Goal: Information Seeking & Learning: Learn about a topic

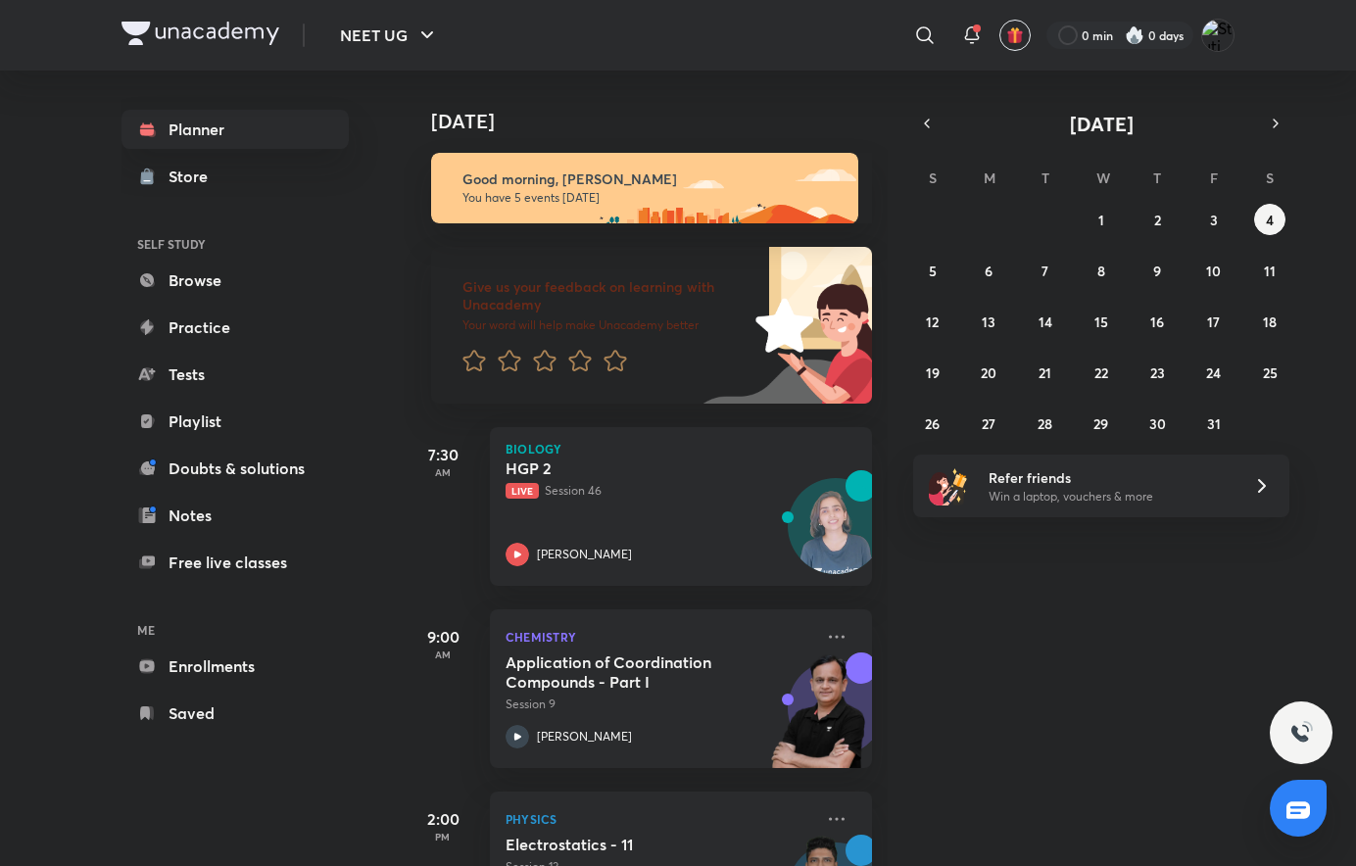
click at [975, 756] on div "[DATE] Good morning, [PERSON_NAME] You have 5 events [DATE] Give us your feedba…" at bounding box center [878, 469] width 949 height 796
click at [928, 270] on button "5" at bounding box center [932, 270] width 31 height 31
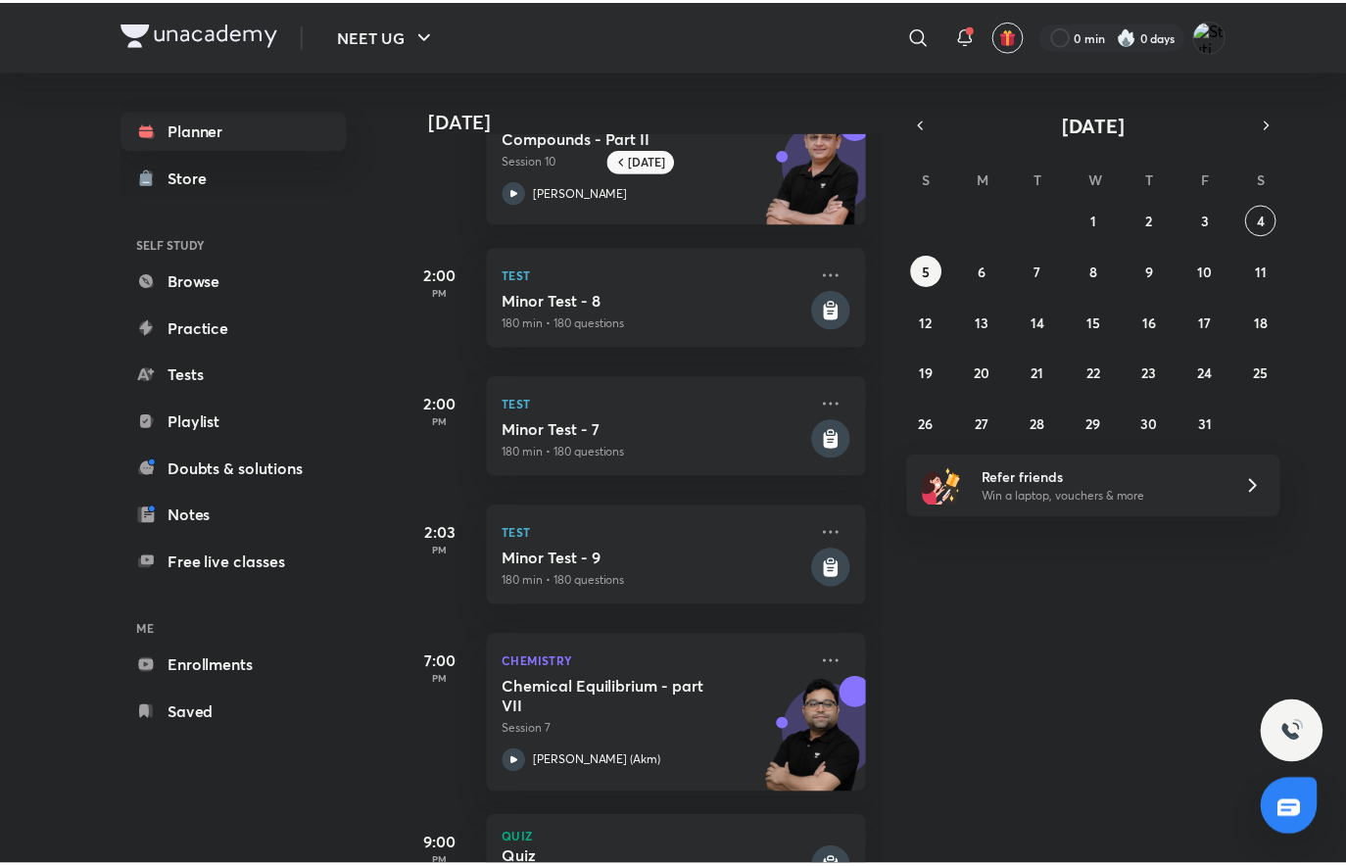
scroll to position [179, 0]
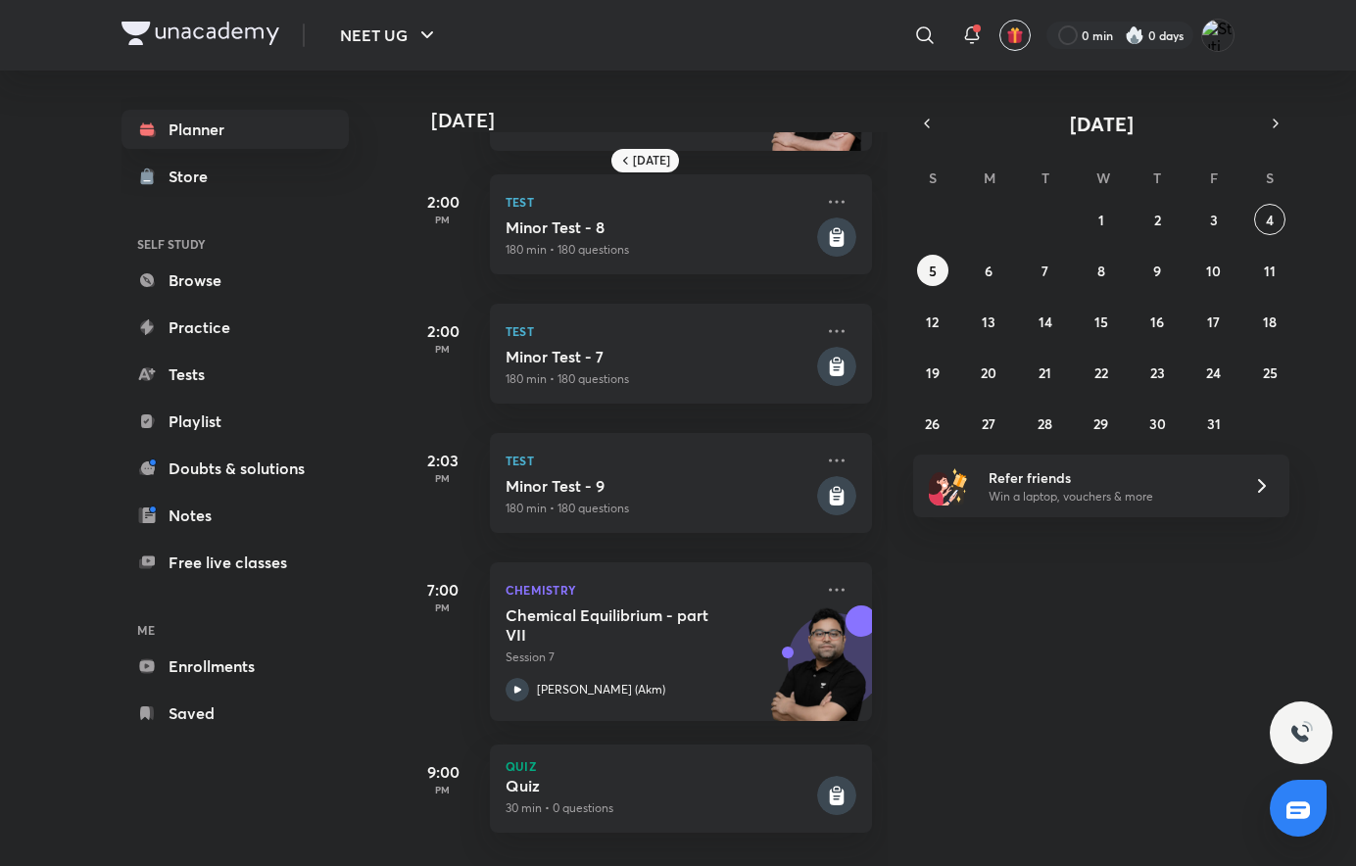
click at [804, 570] on div "Chemistry Chemical Equilibrium - part VII Session 7 [PERSON_NAME] (Akm)" at bounding box center [681, 641] width 382 height 159
click at [825, 578] on icon at bounding box center [837, 590] width 24 height 24
click at [965, 633] on li "View educator" at bounding box center [959, 619] width 194 height 44
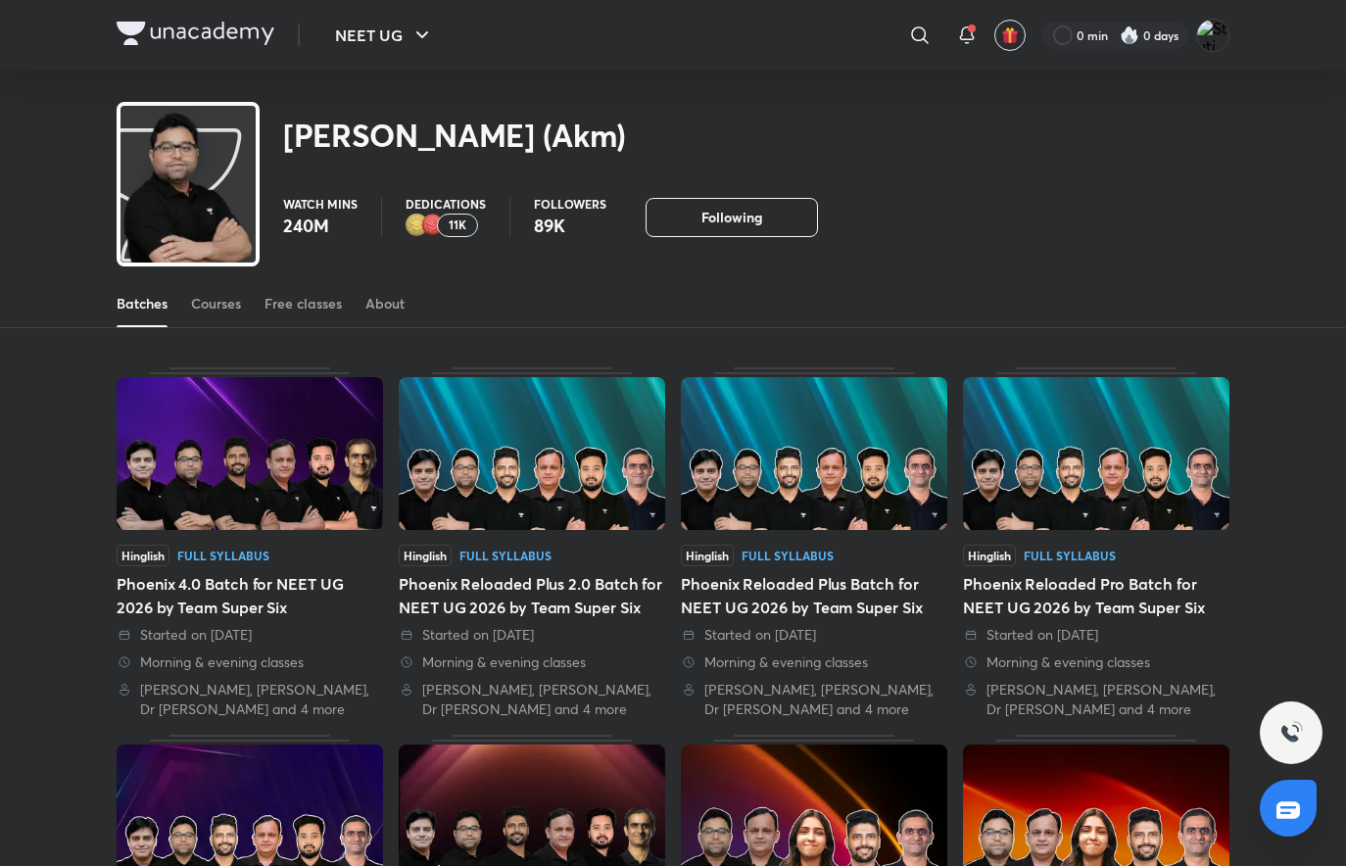
click at [216, 298] on div "Courses" at bounding box center [216, 304] width 50 height 20
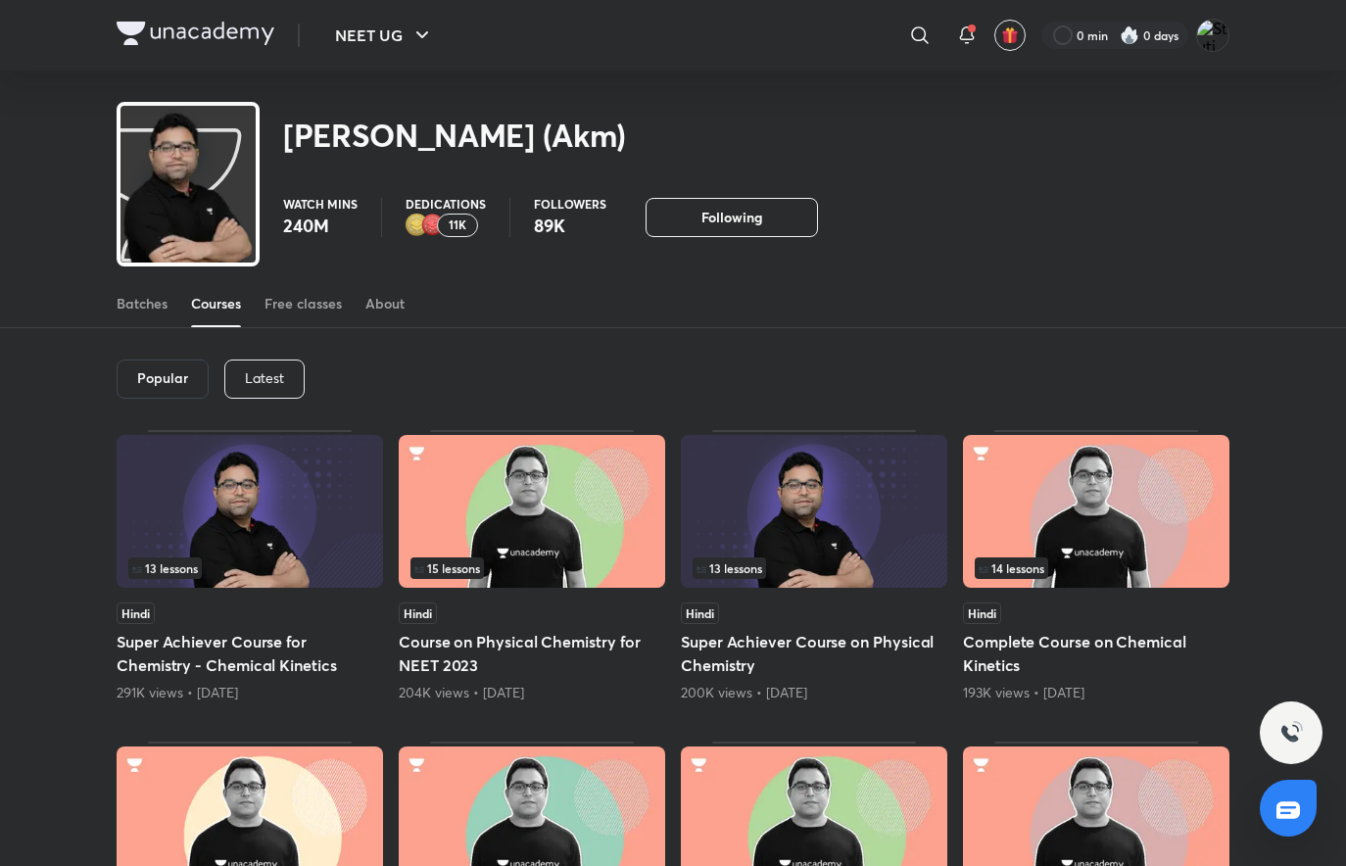
click at [236, 376] on div "Latest" at bounding box center [264, 379] width 80 height 39
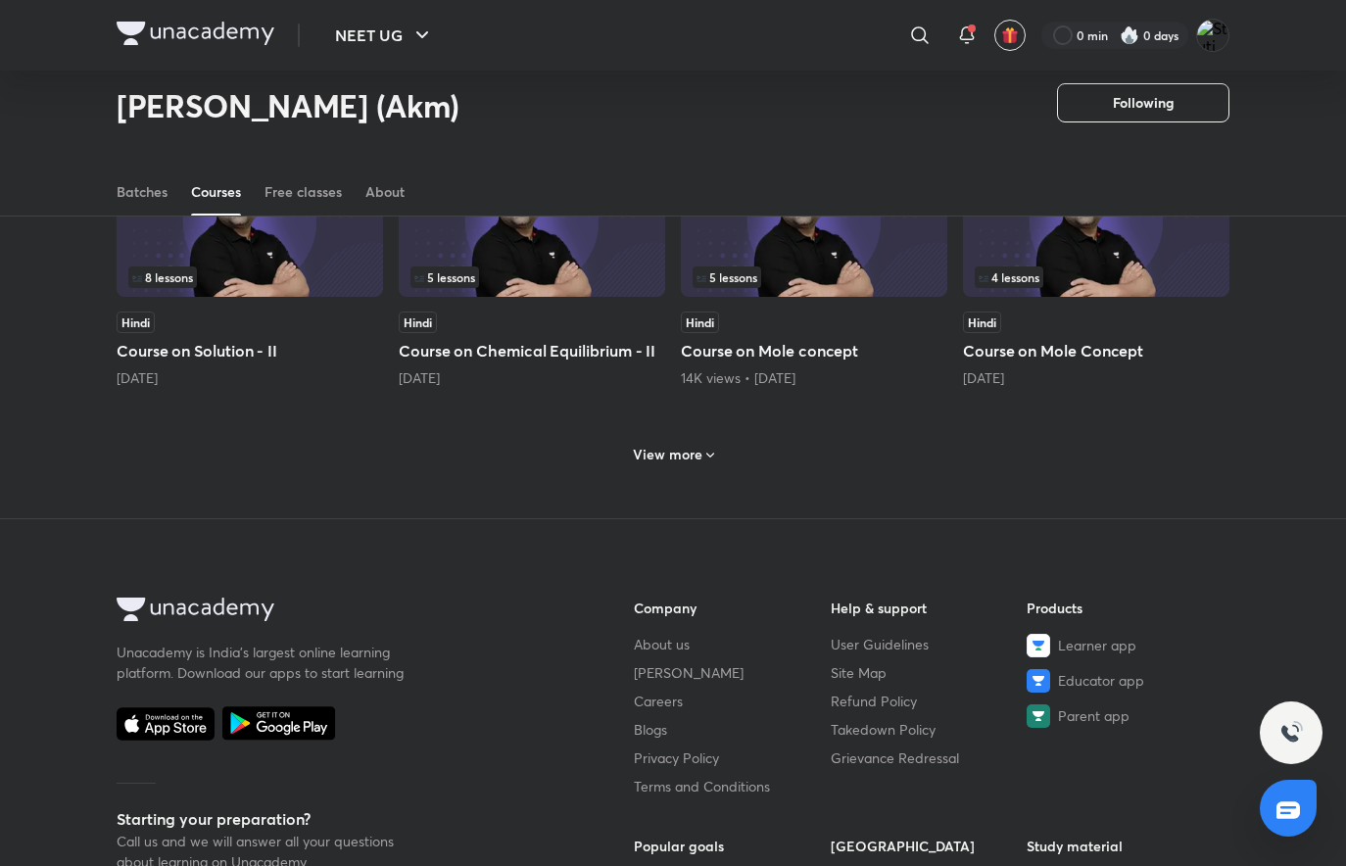
scroll to position [868, 0]
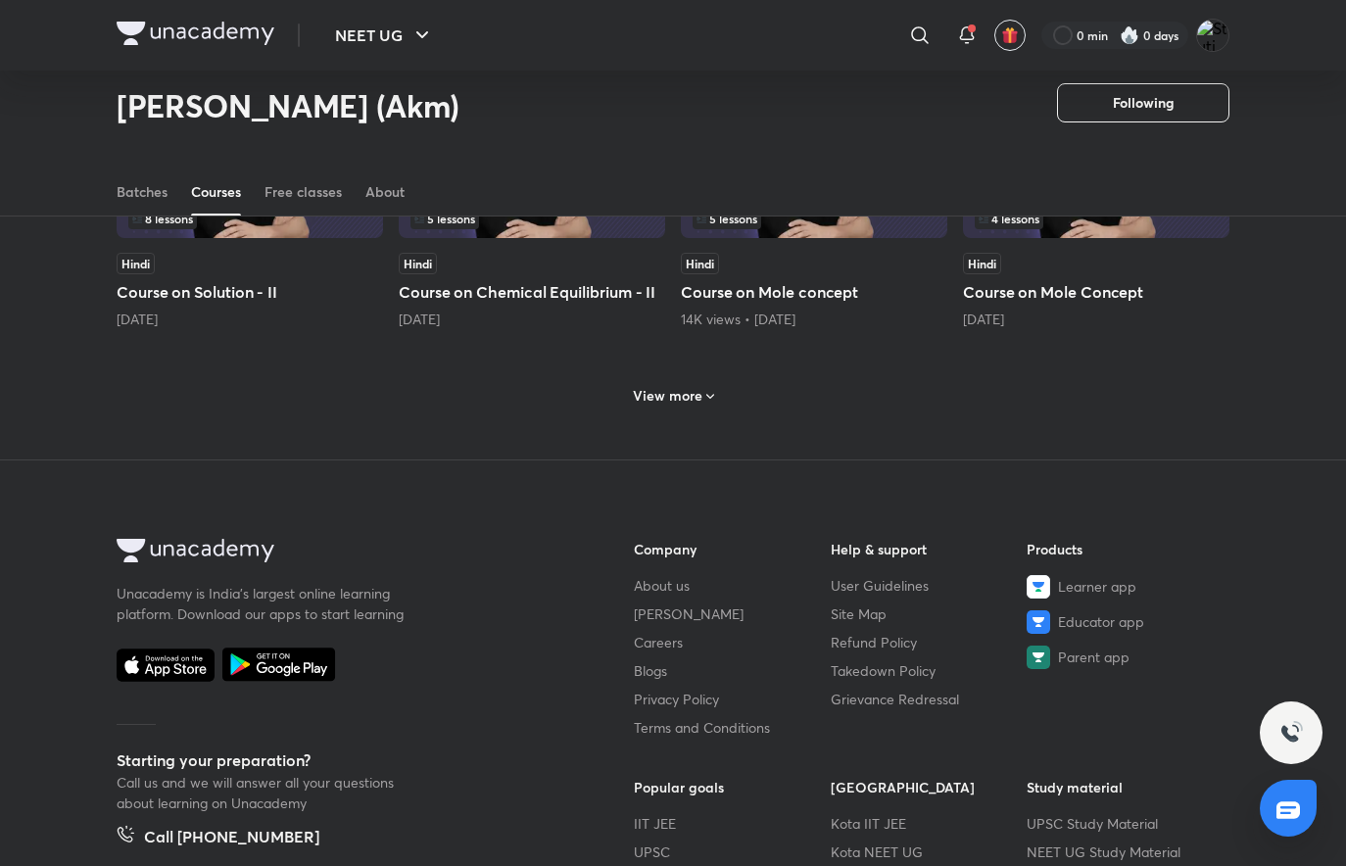
click at [571, 404] on div "View more" at bounding box center [673, 393] width 1113 height 51
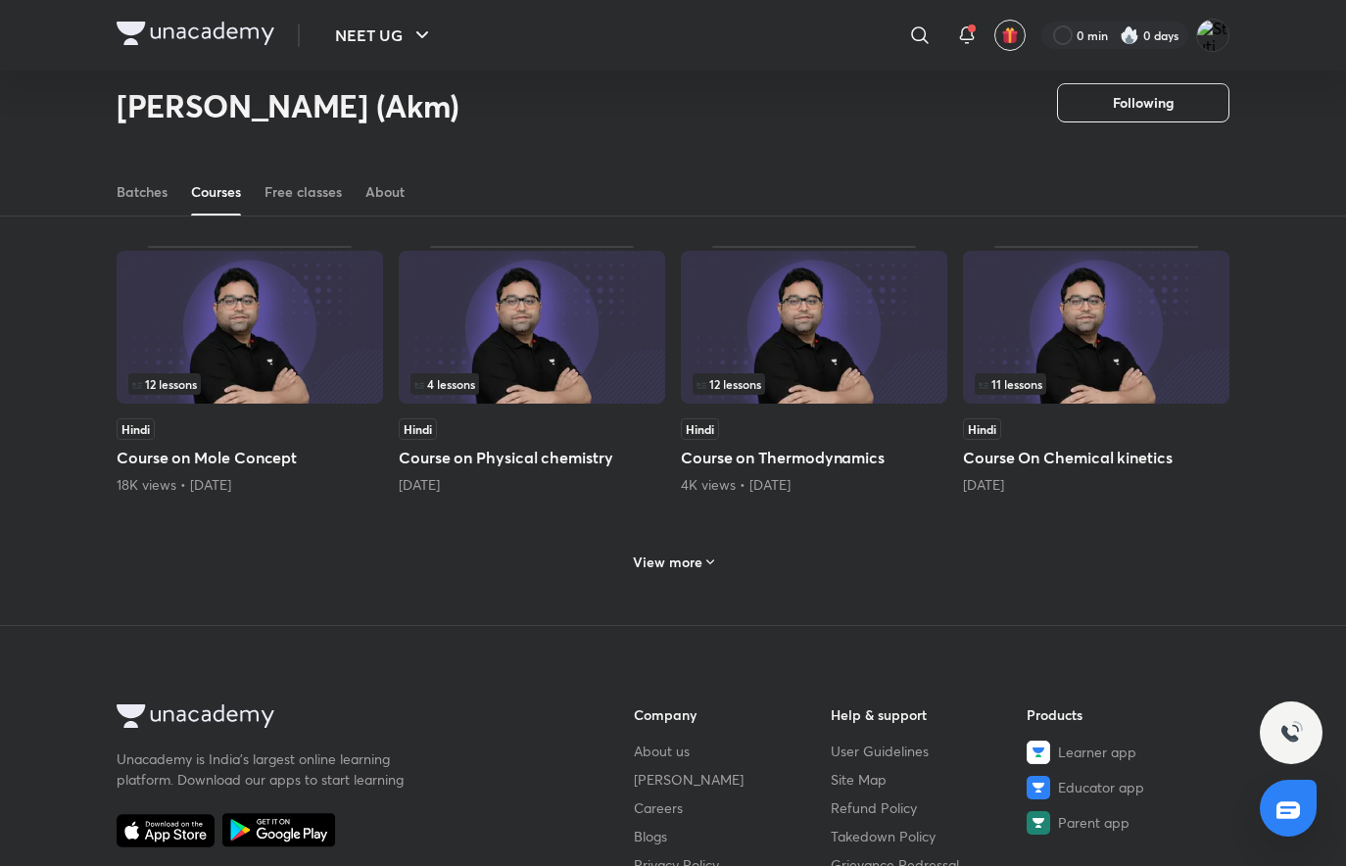
scroll to position [1701, 0]
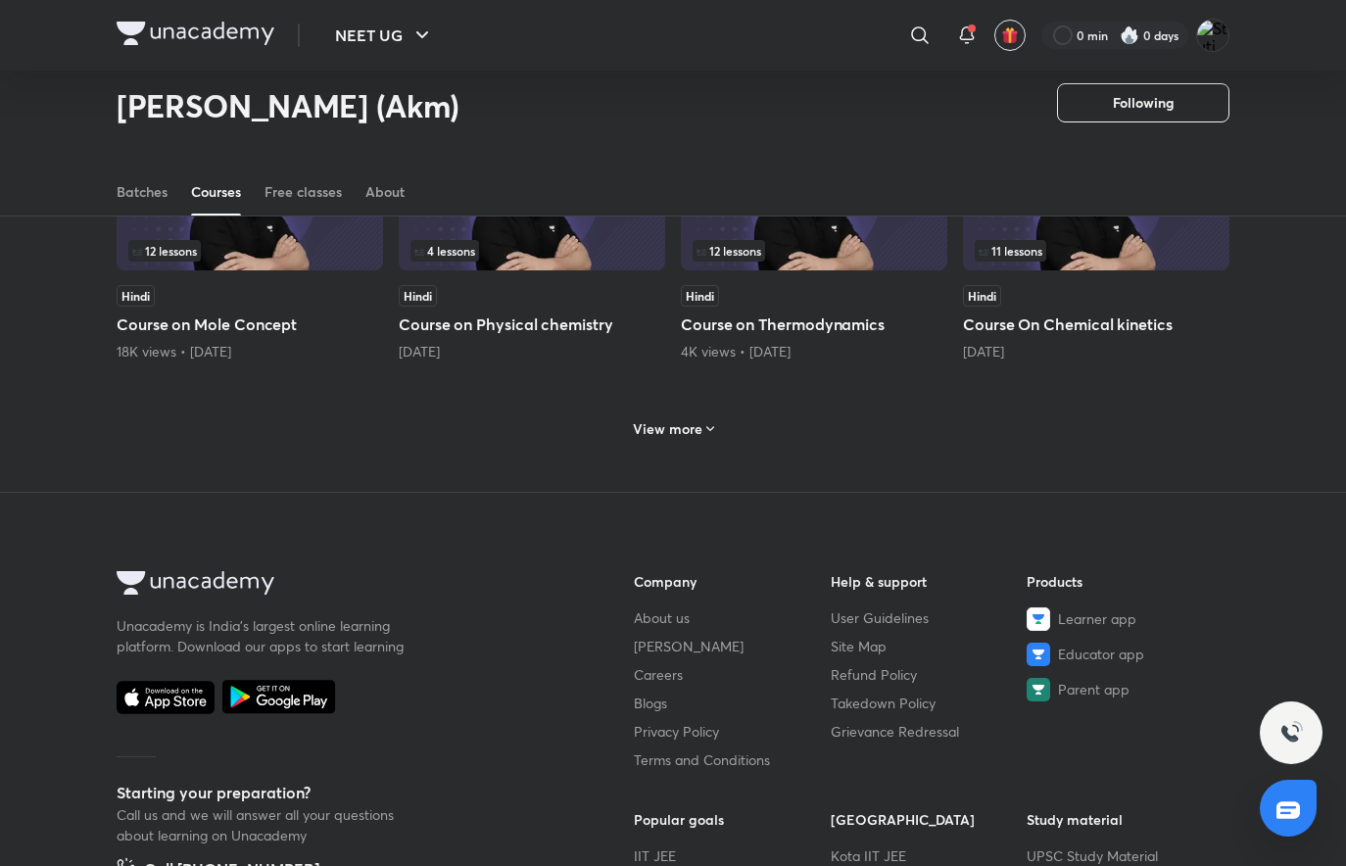
click at [557, 345] on div "[DATE]" at bounding box center [532, 352] width 267 height 20
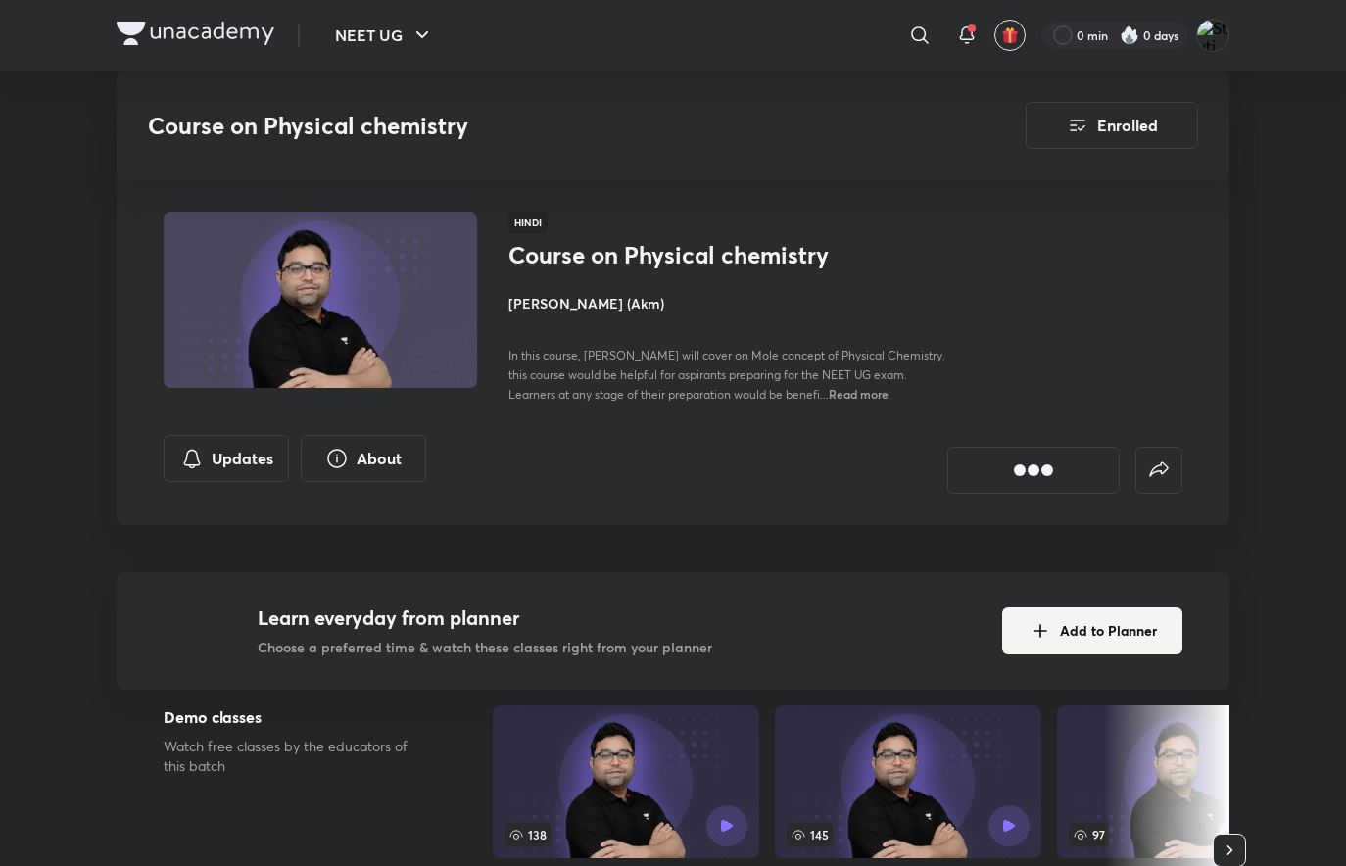
scroll to position [588, 0]
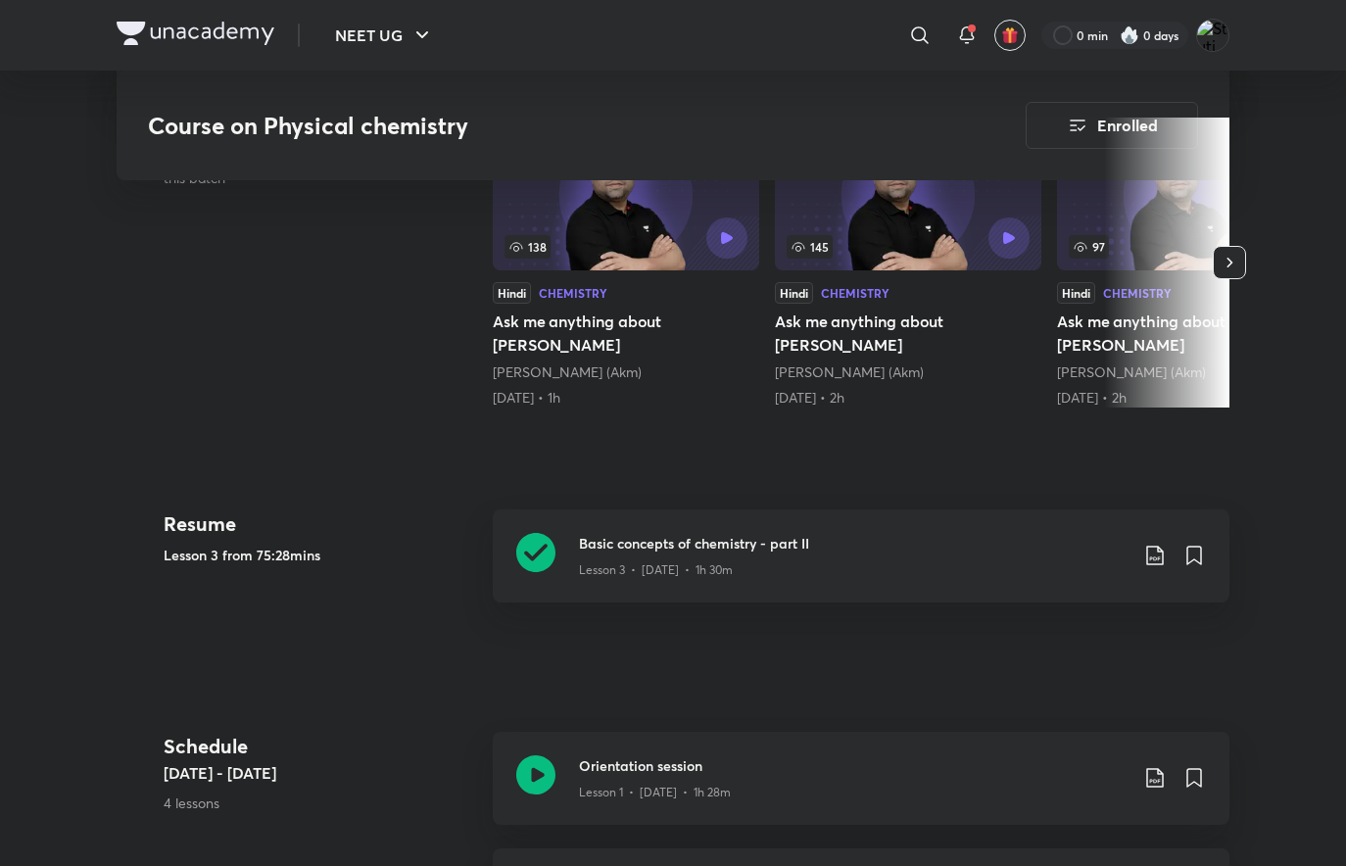
click at [848, 554] on div "Lesson 3 • [DATE] • 1h 30m" at bounding box center [853, 566] width 549 height 25
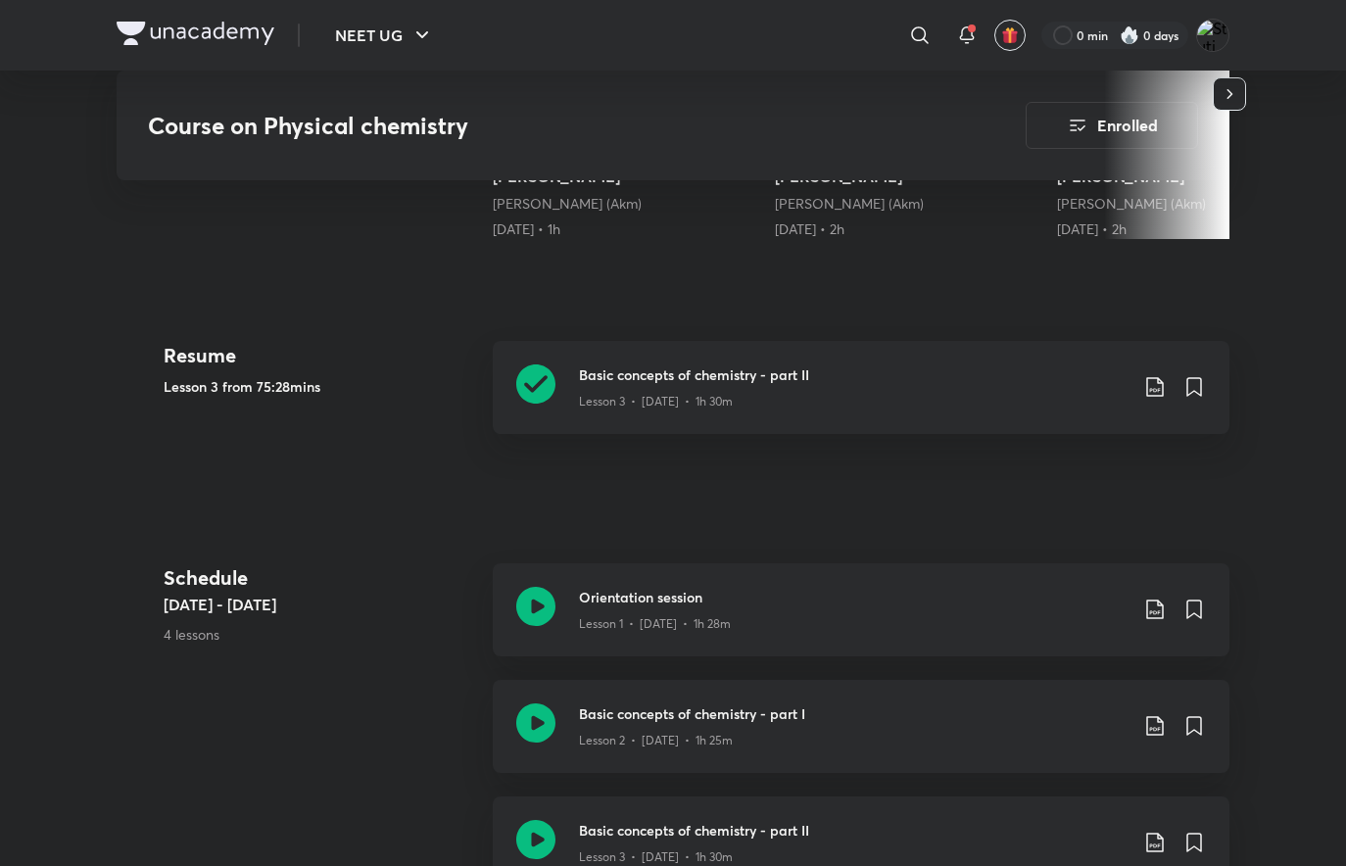
scroll to position [784, 0]
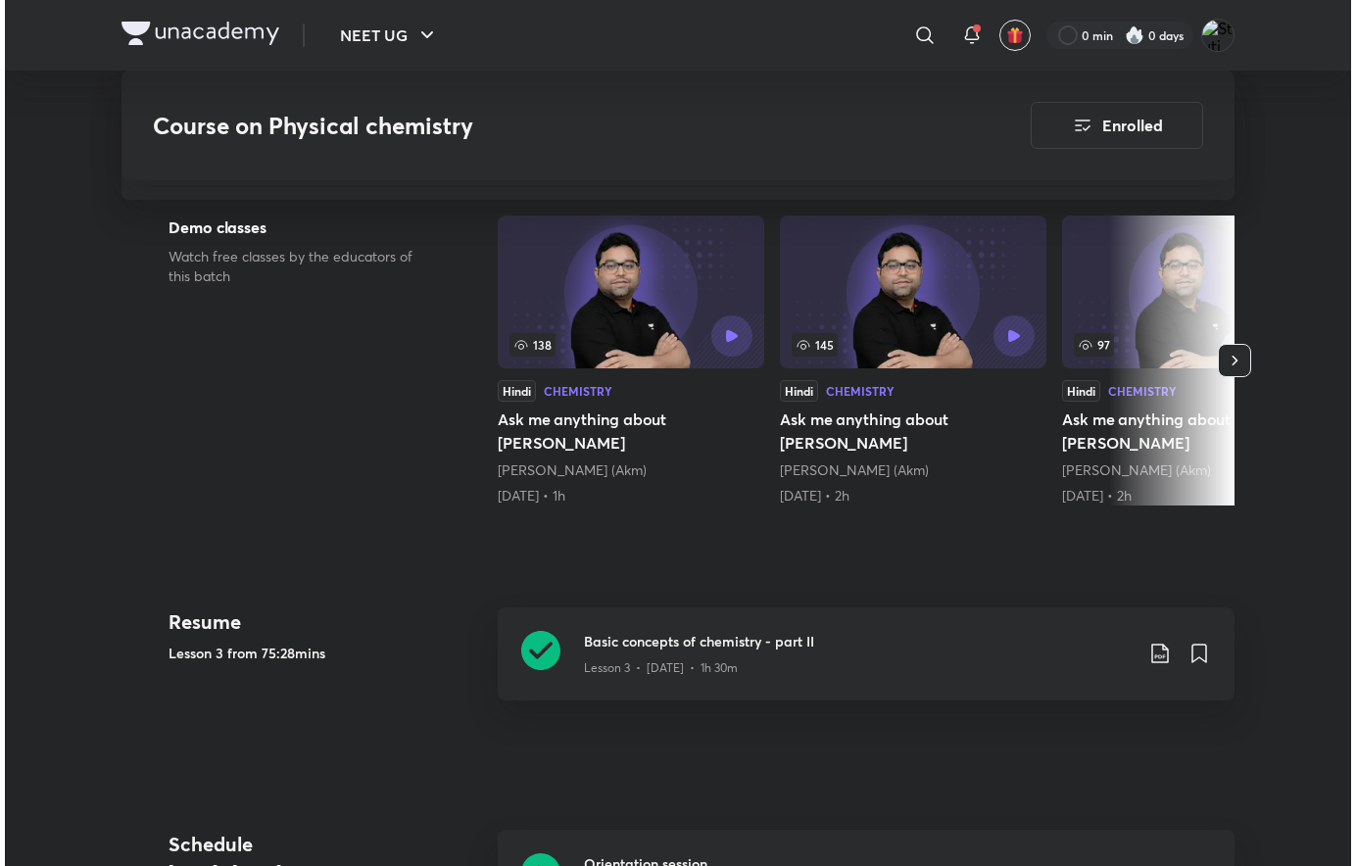
scroll to position [1078, 0]
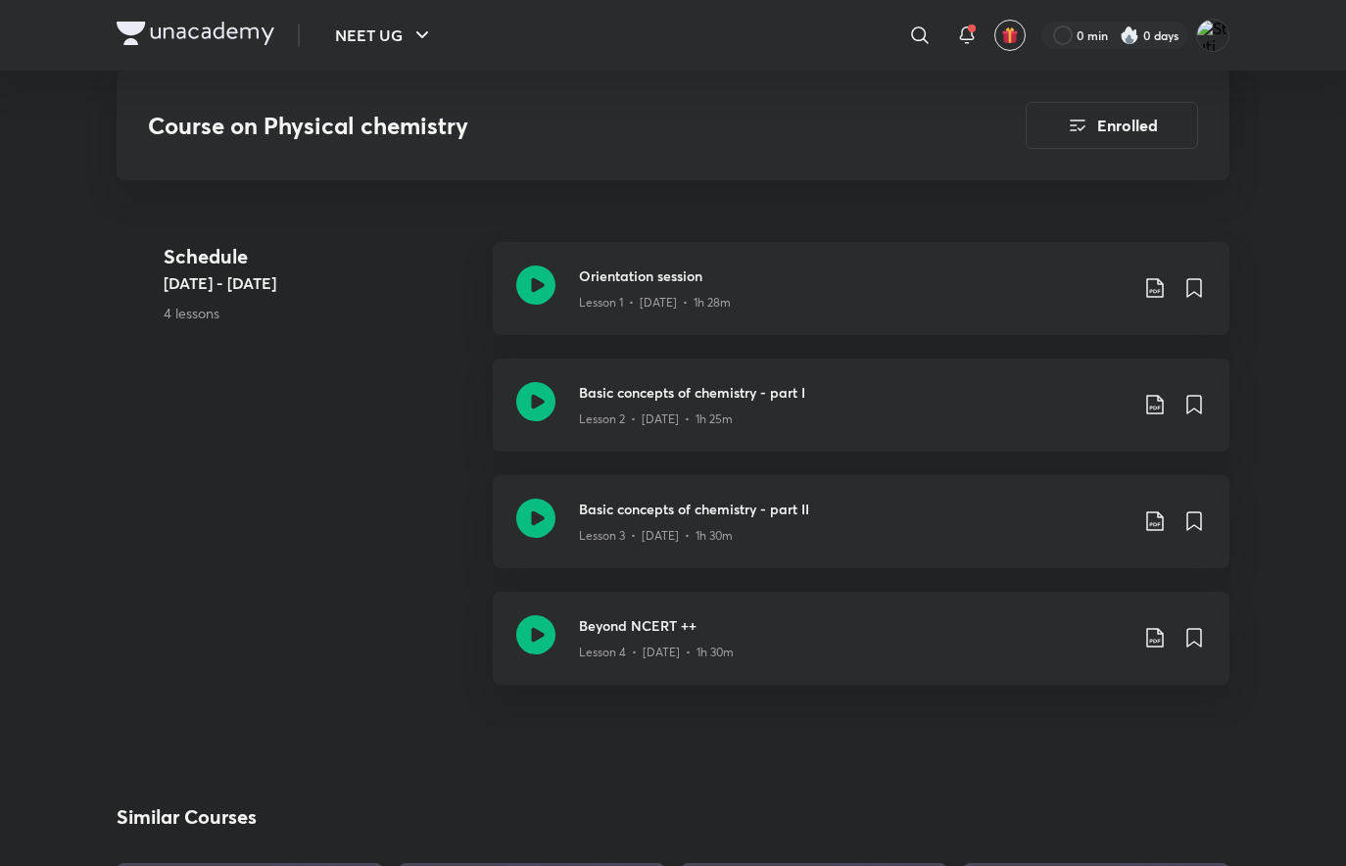
click at [680, 615] on h3 "Beyond NCERT ++" at bounding box center [853, 625] width 549 height 21
click at [1150, 626] on icon at bounding box center [1156, 638] width 24 height 24
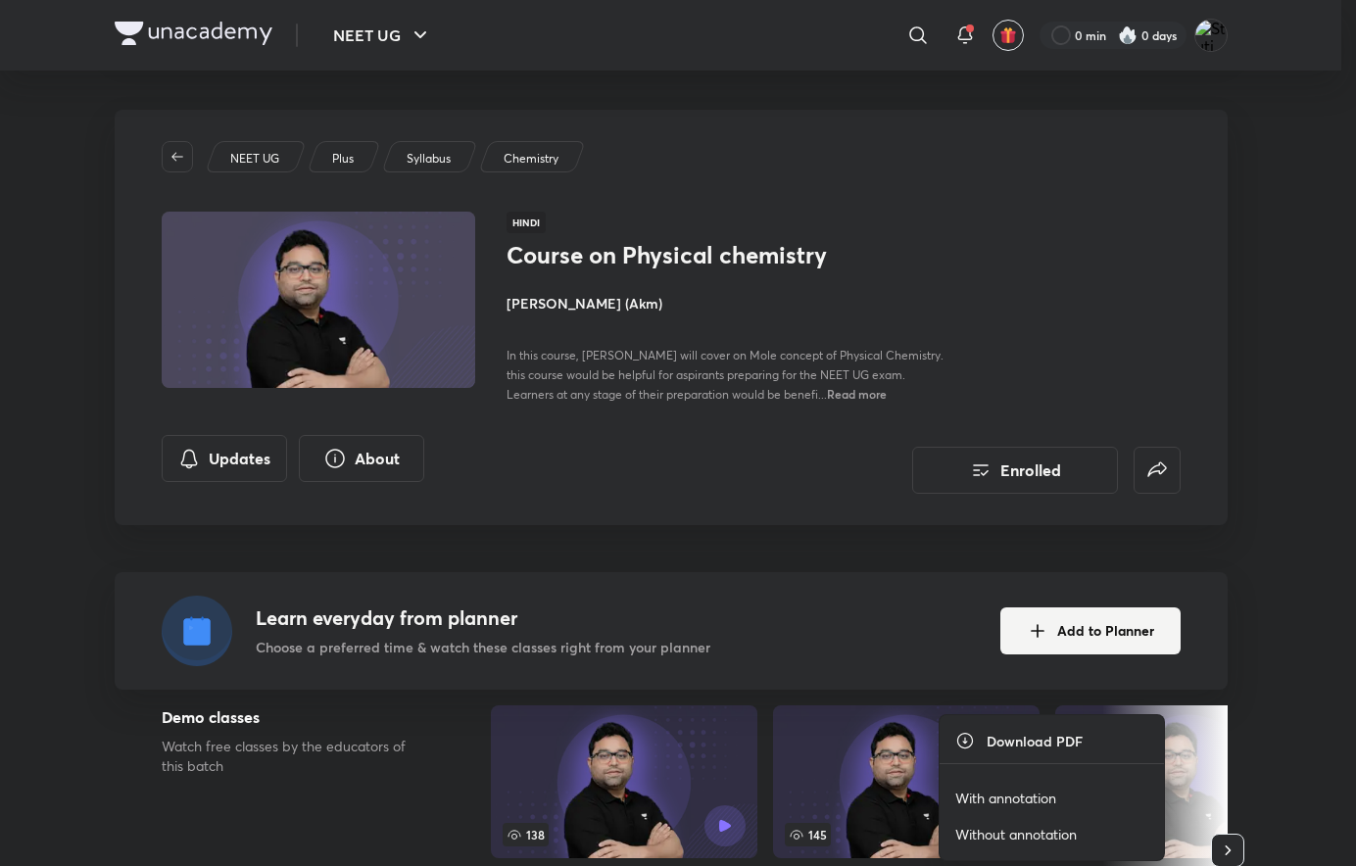
click at [1018, 801] on p "With annotation" at bounding box center [1005, 798] width 101 height 21
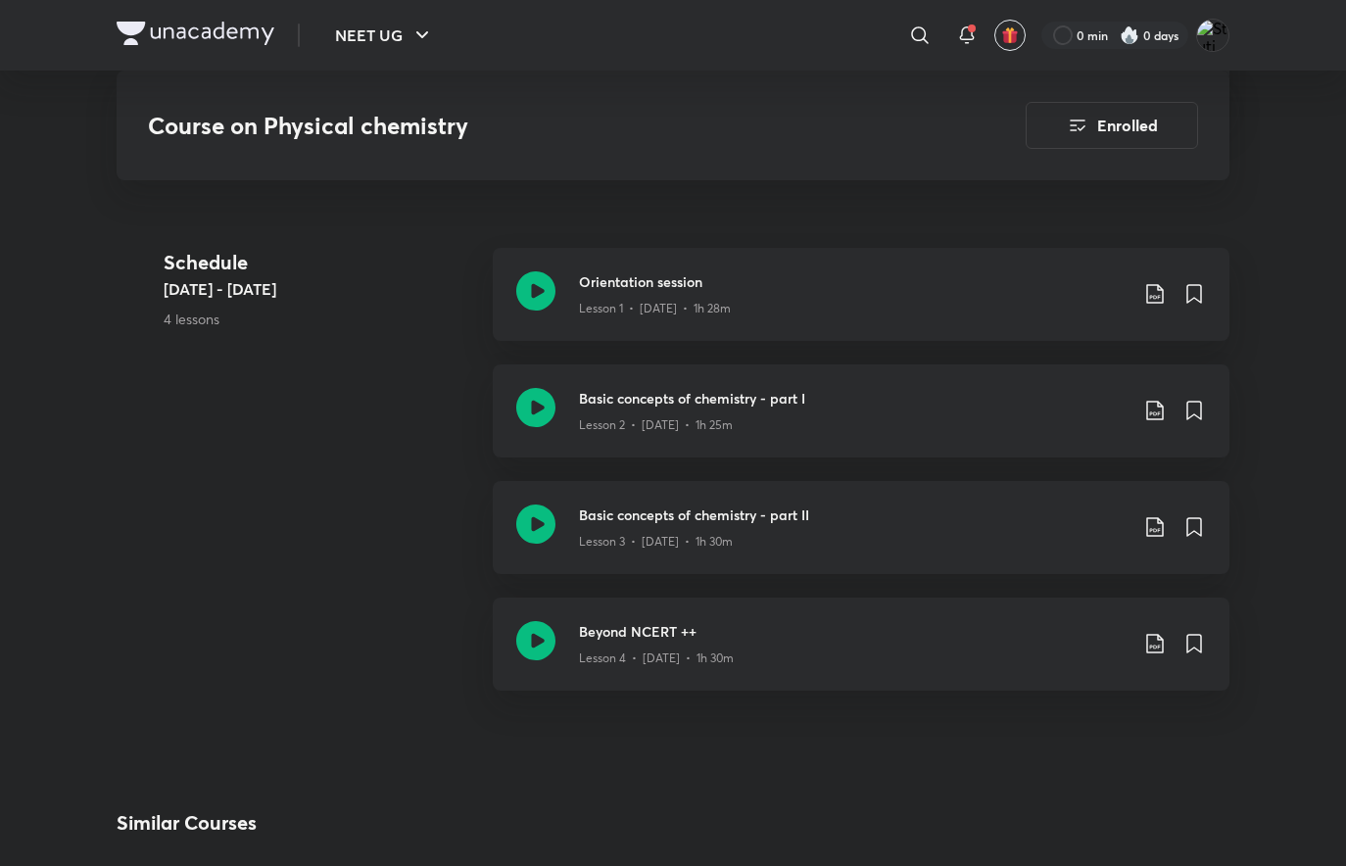
scroll to position [974, 0]
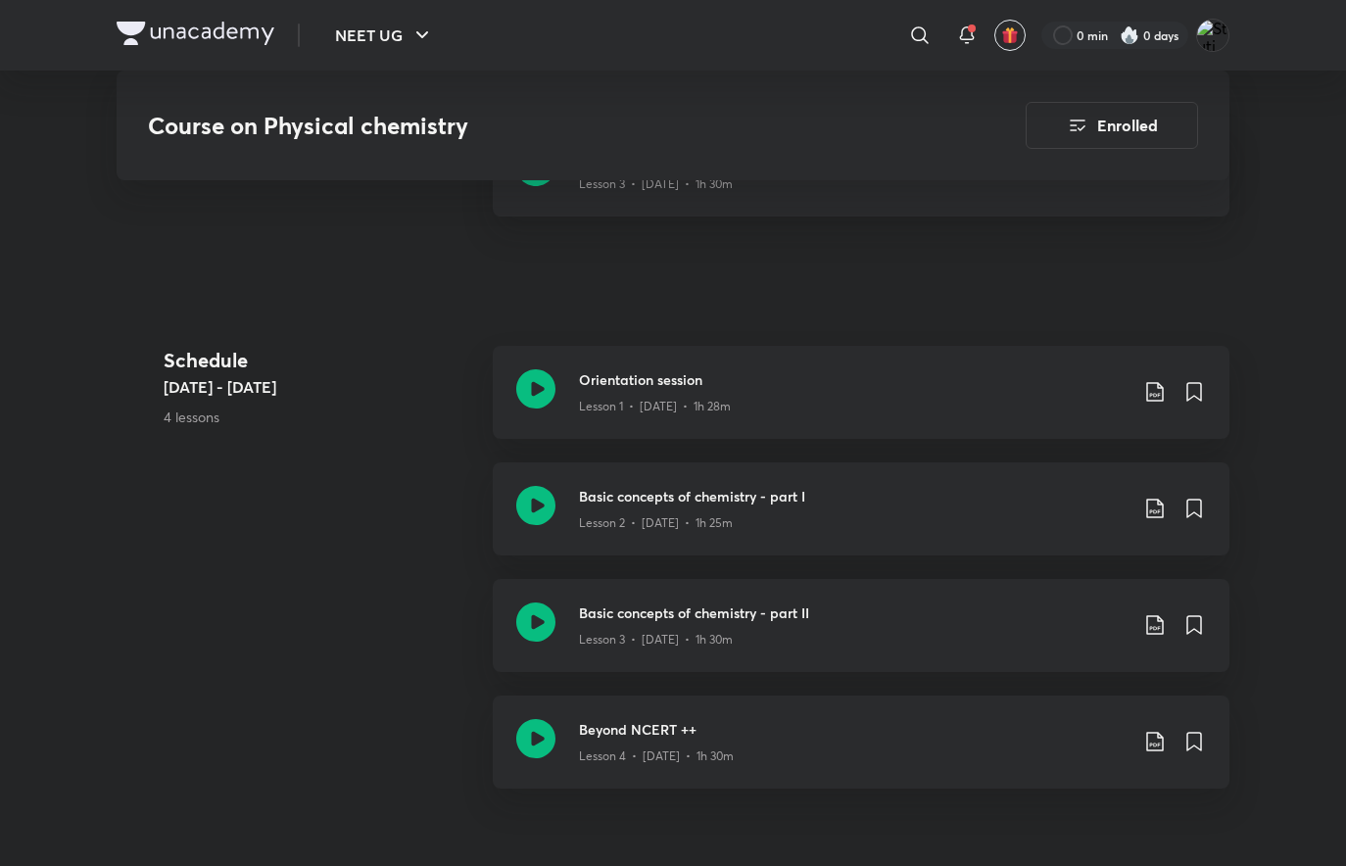
click at [1157, 613] on icon at bounding box center [1156, 625] width 24 height 24
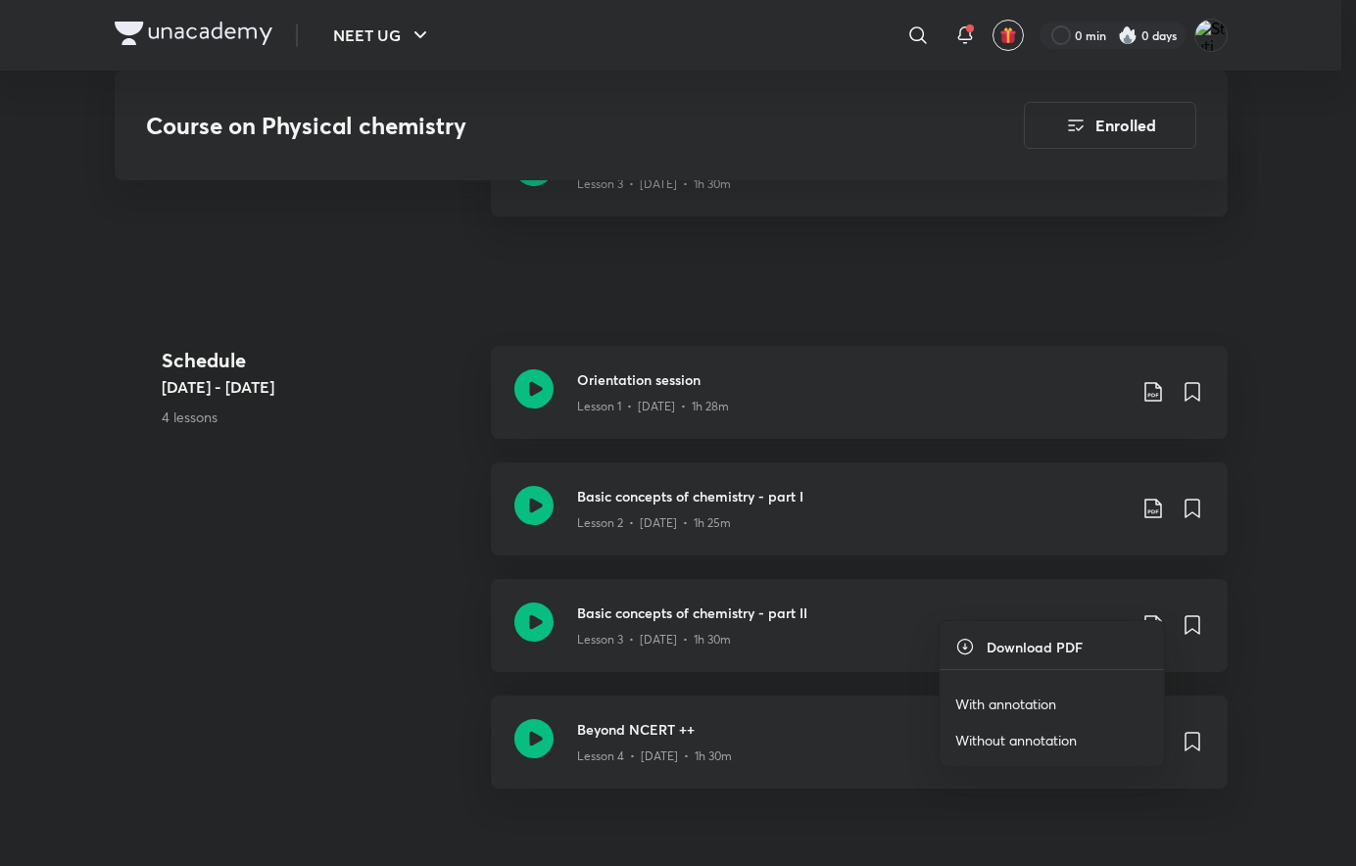
click at [1030, 706] on p "With annotation" at bounding box center [1005, 704] width 101 height 21
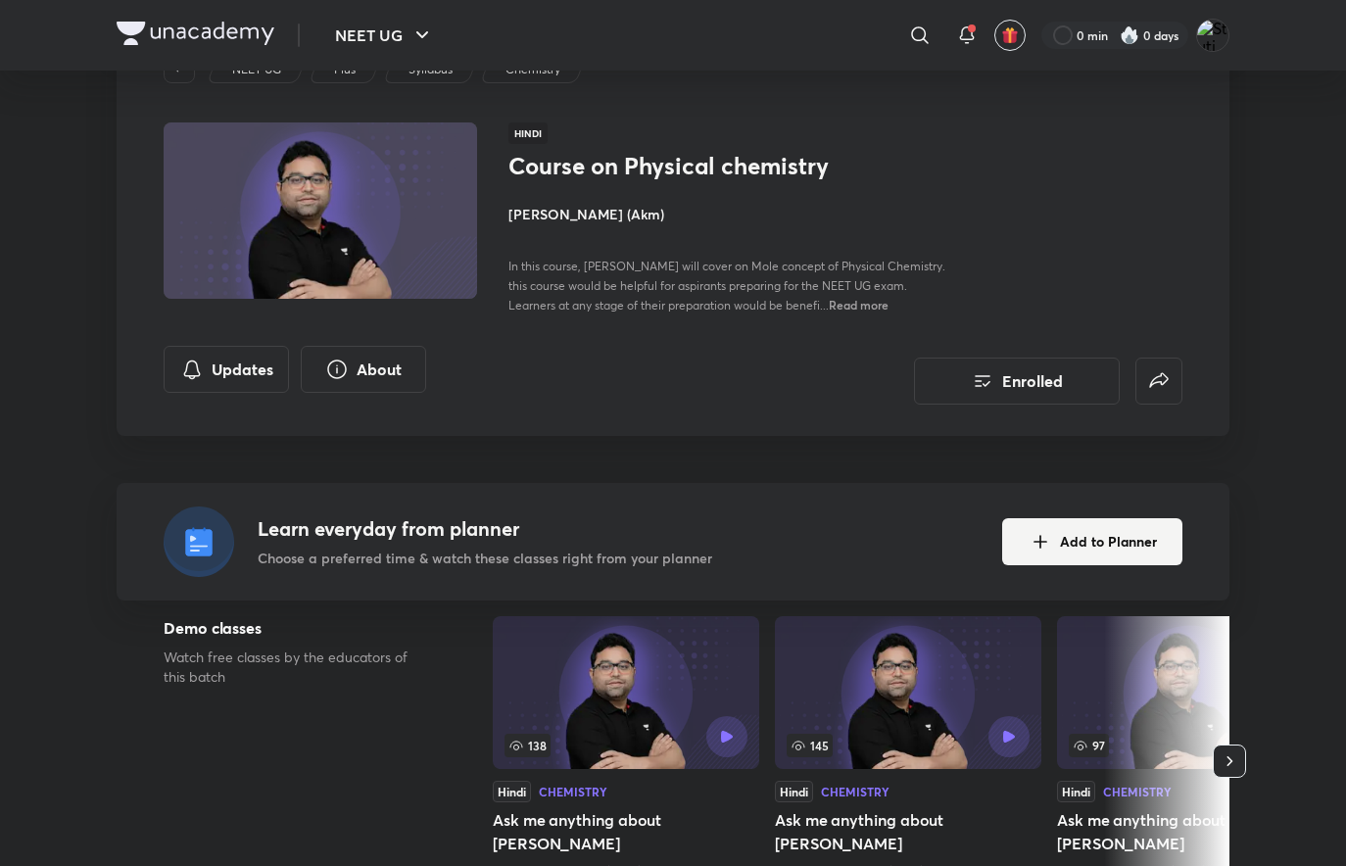
scroll to position [0, 0]
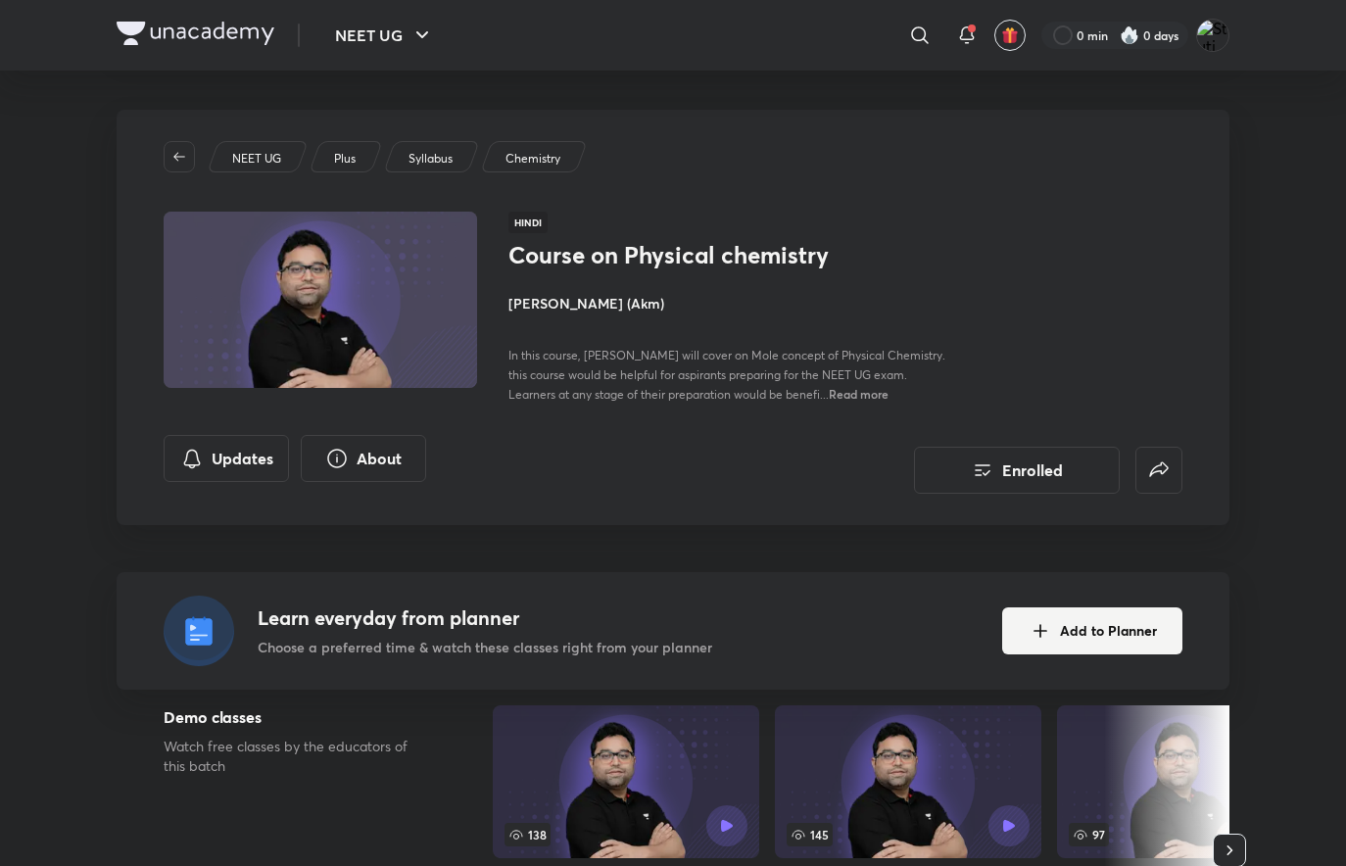
click at [579, 304] on h4 "[PERSON_NAME] (Akm)" at bounding box center [728, 303] width 439 height 21
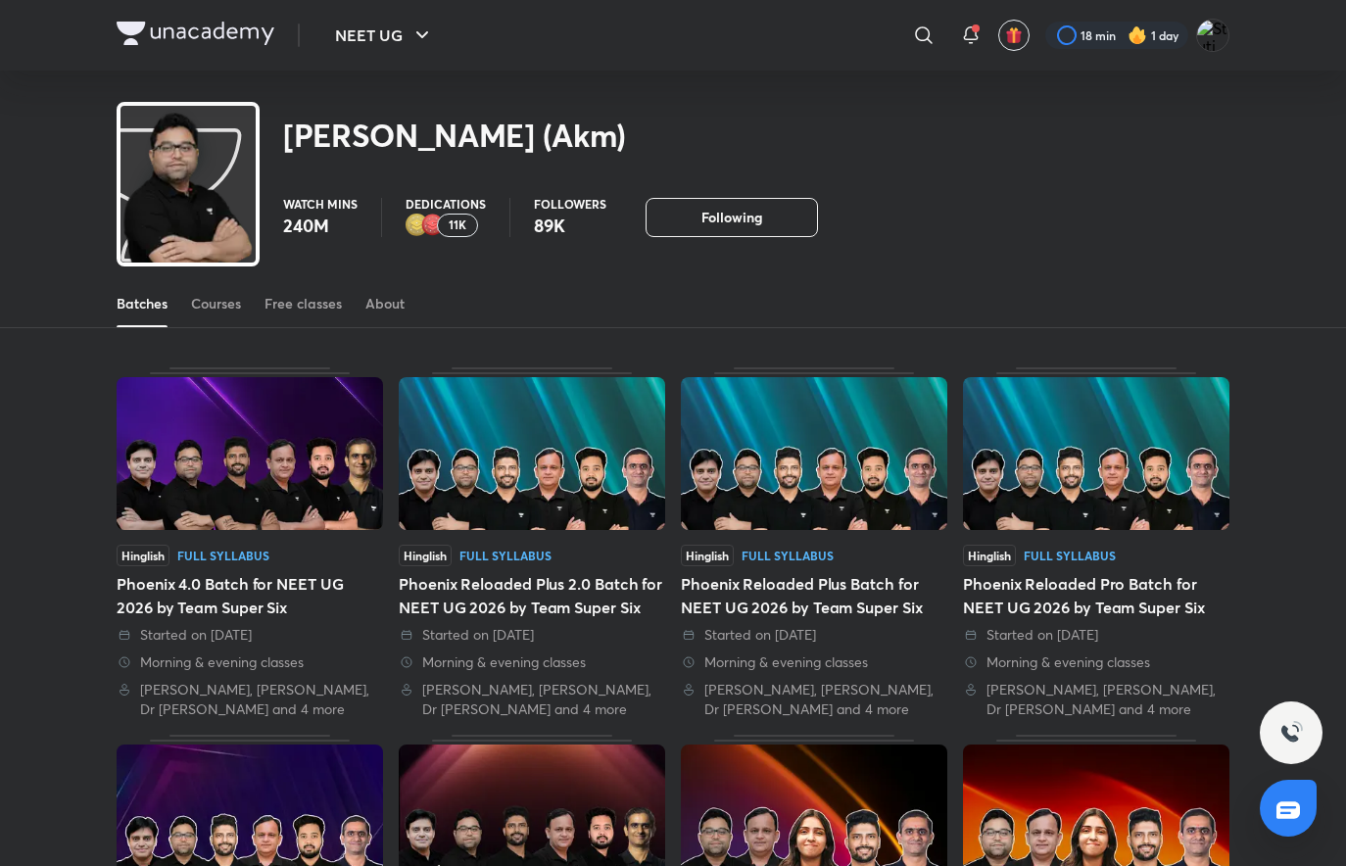
click at [205, 296] on div "Courses" at bounding box center [216, 304] width 50 height 20
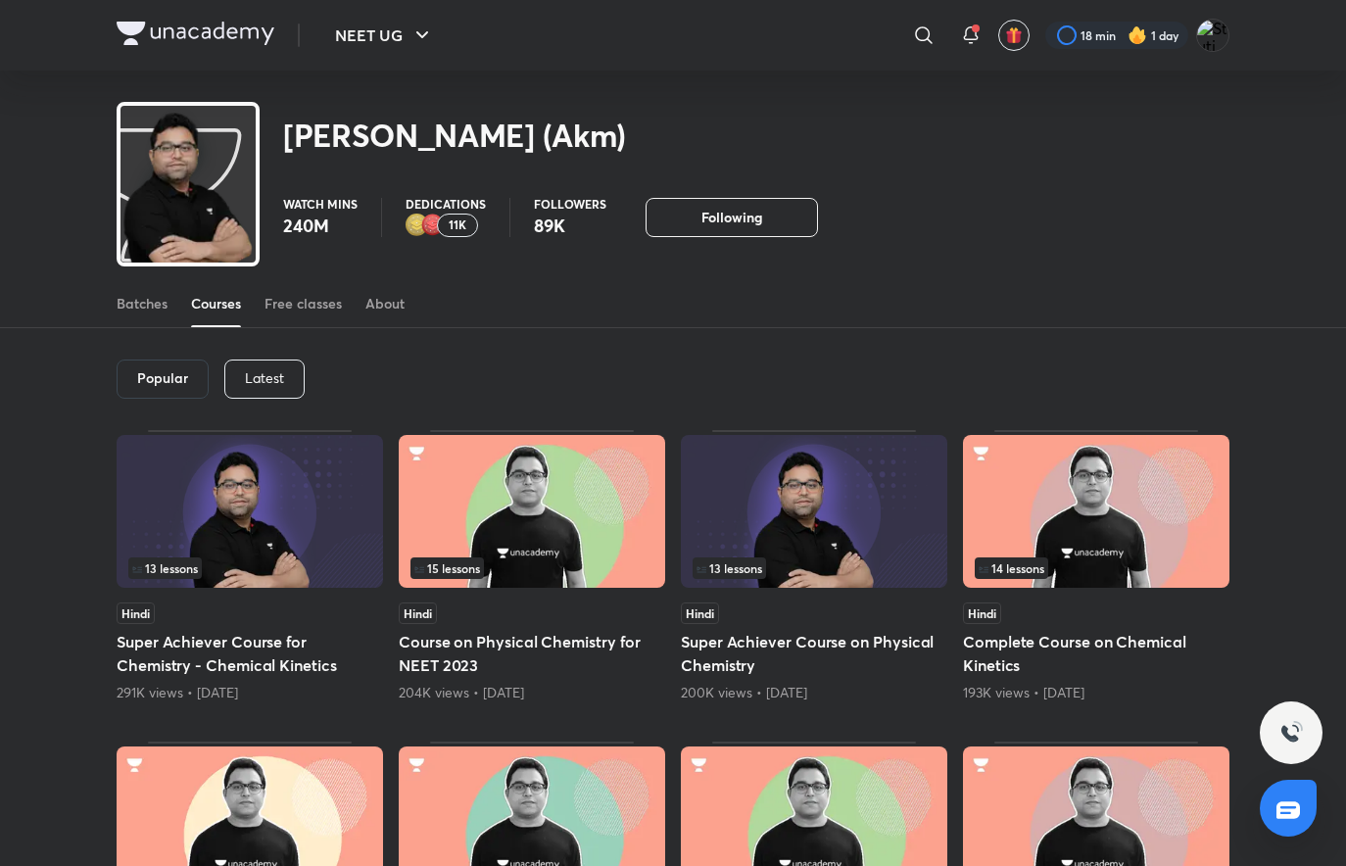
click at [276, 374] on p "Latest" at bounding box center [264, 378] width 39 height 16
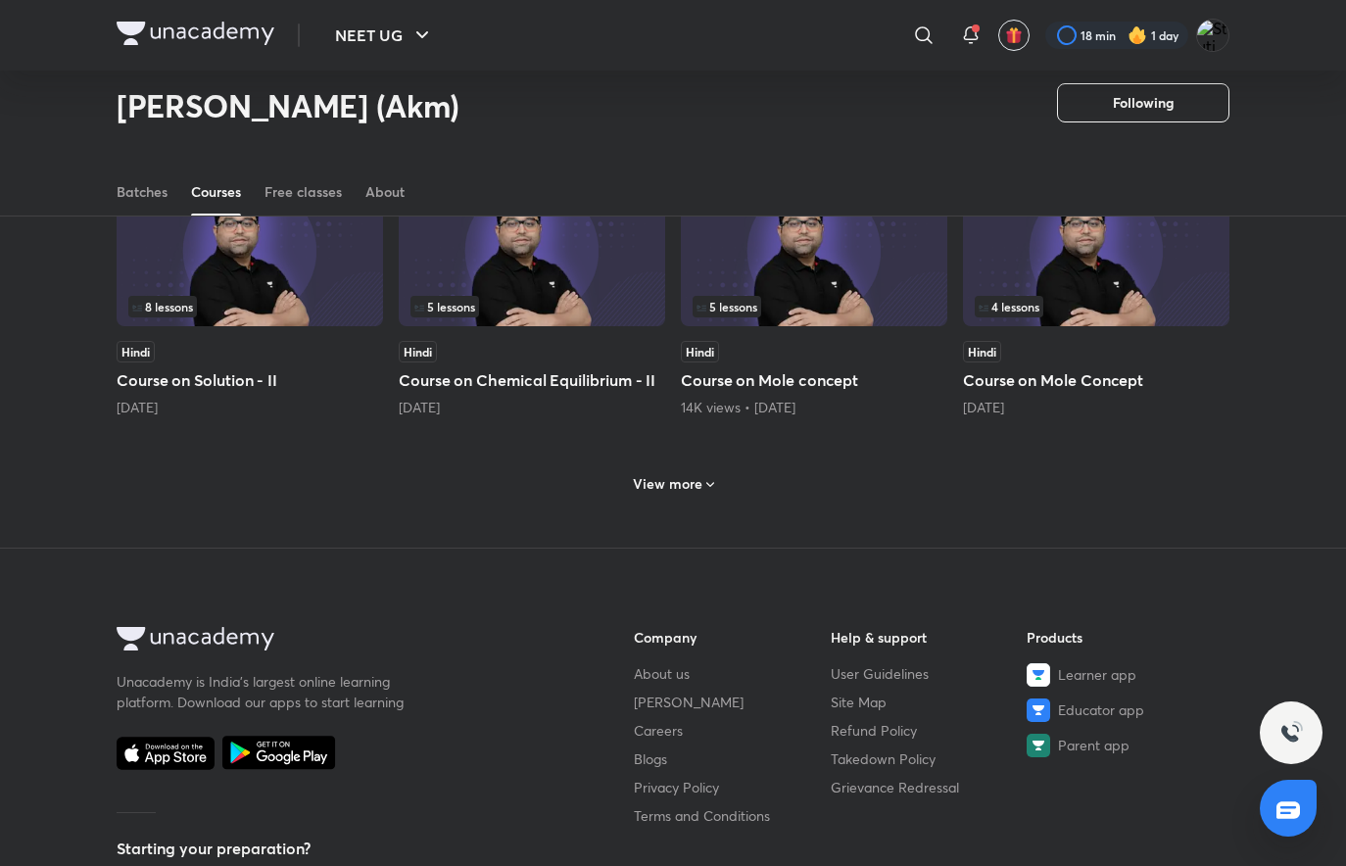
scroll to position [808, 0]
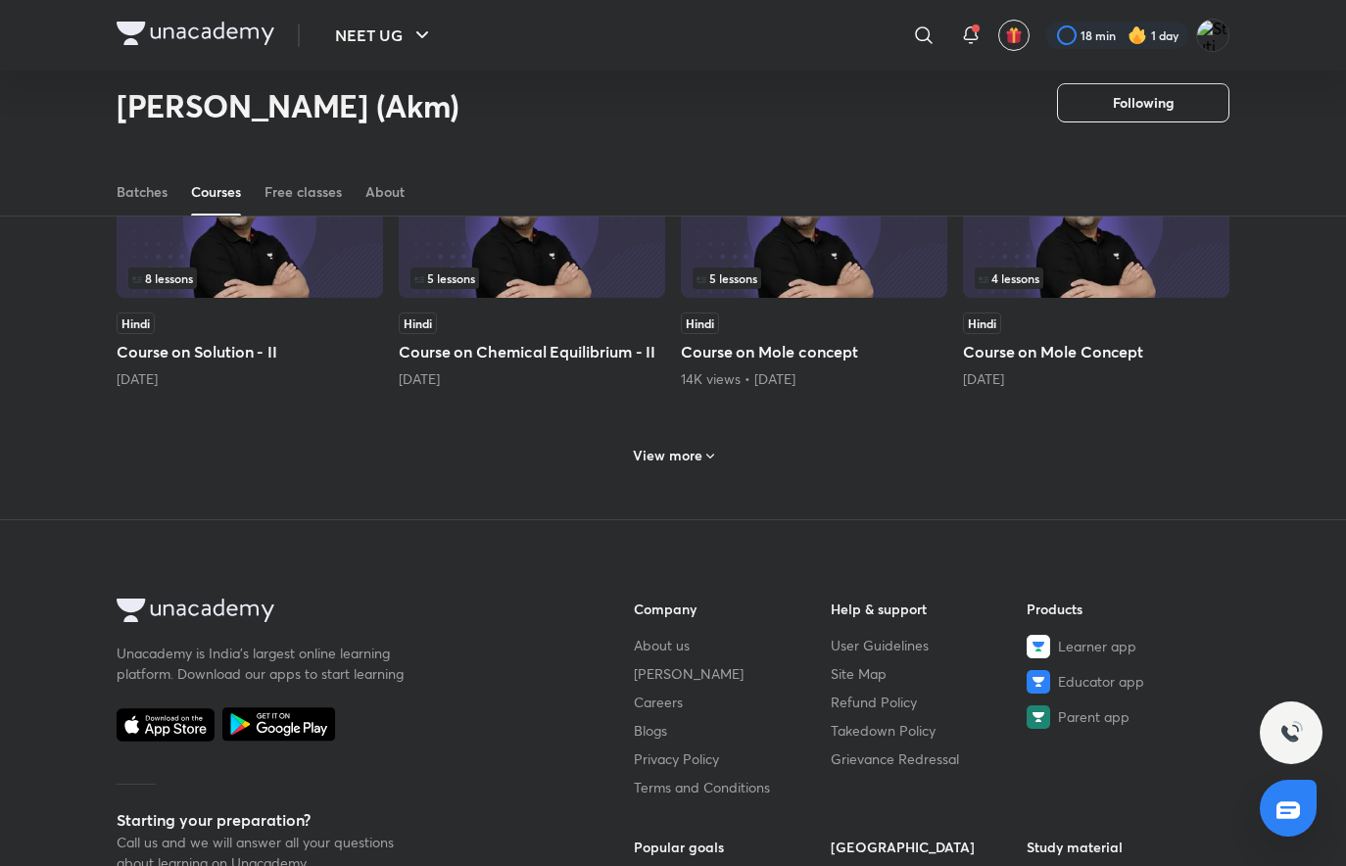
click at [624, 466] on div "View more" at bounding box center [673, 453] width 1113 height 51
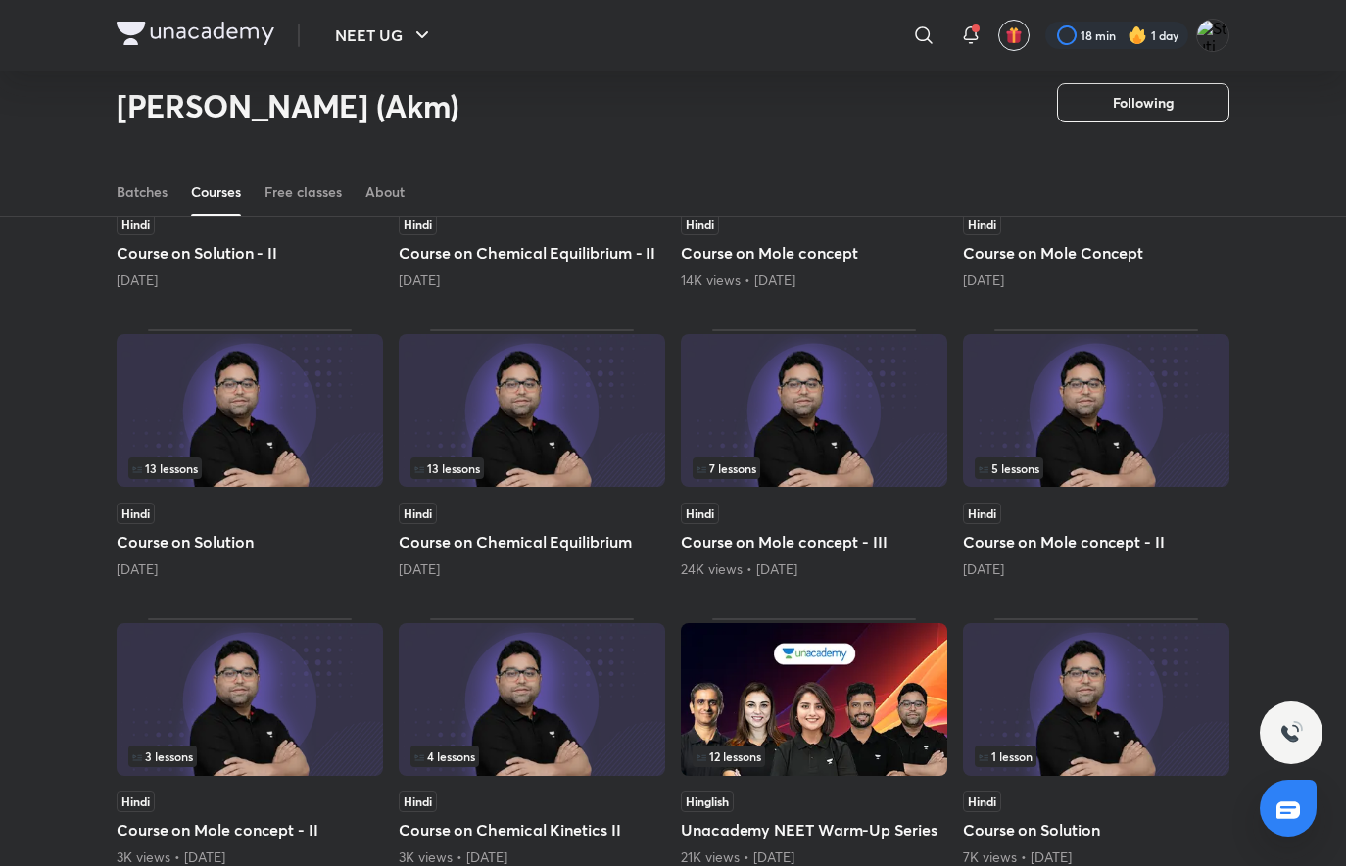
scroll to position [906, 0]
click at [283, 536] on h5 "Course on Solution" at bounding box center [250, 543] width 267 height 24
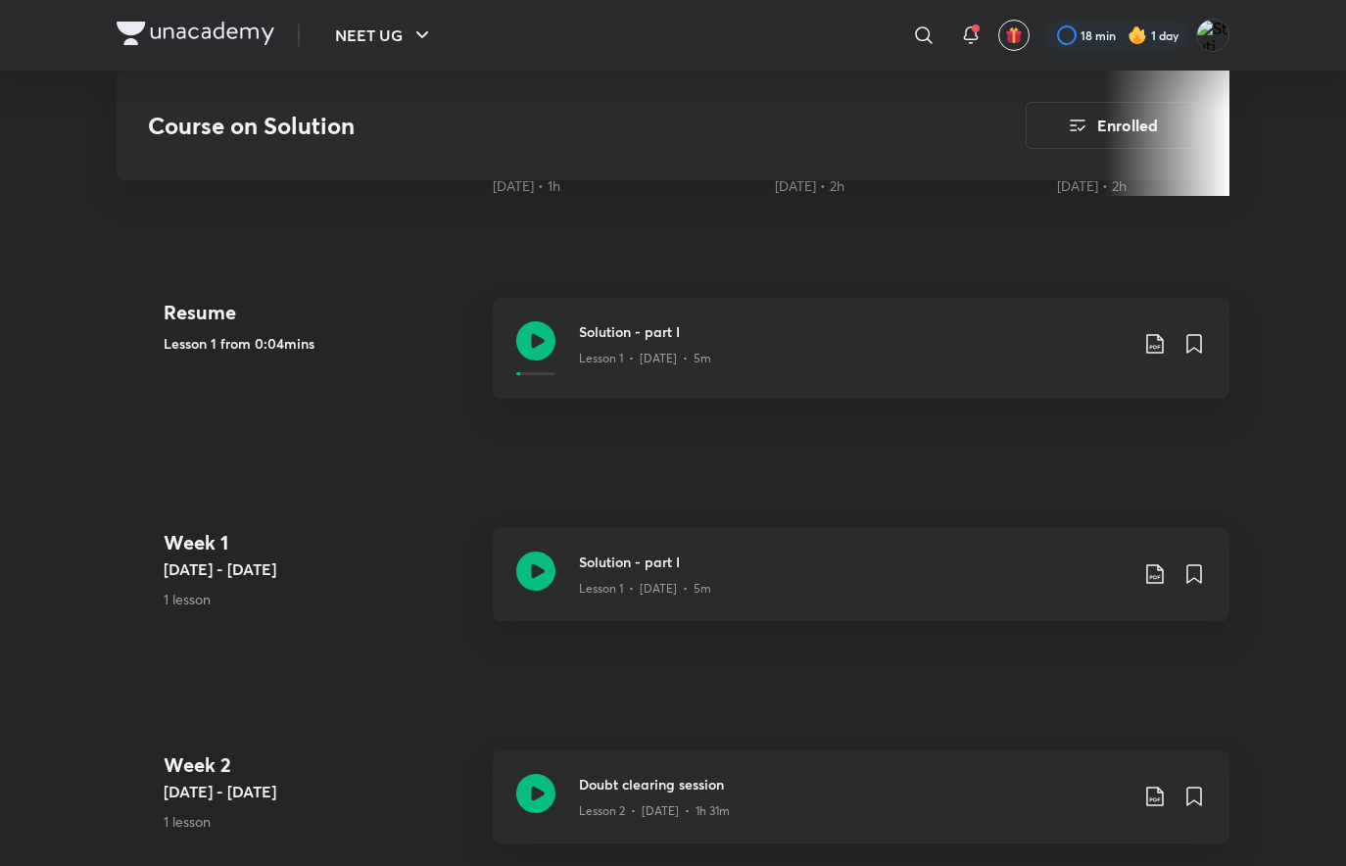
scroll to position [686, 0]
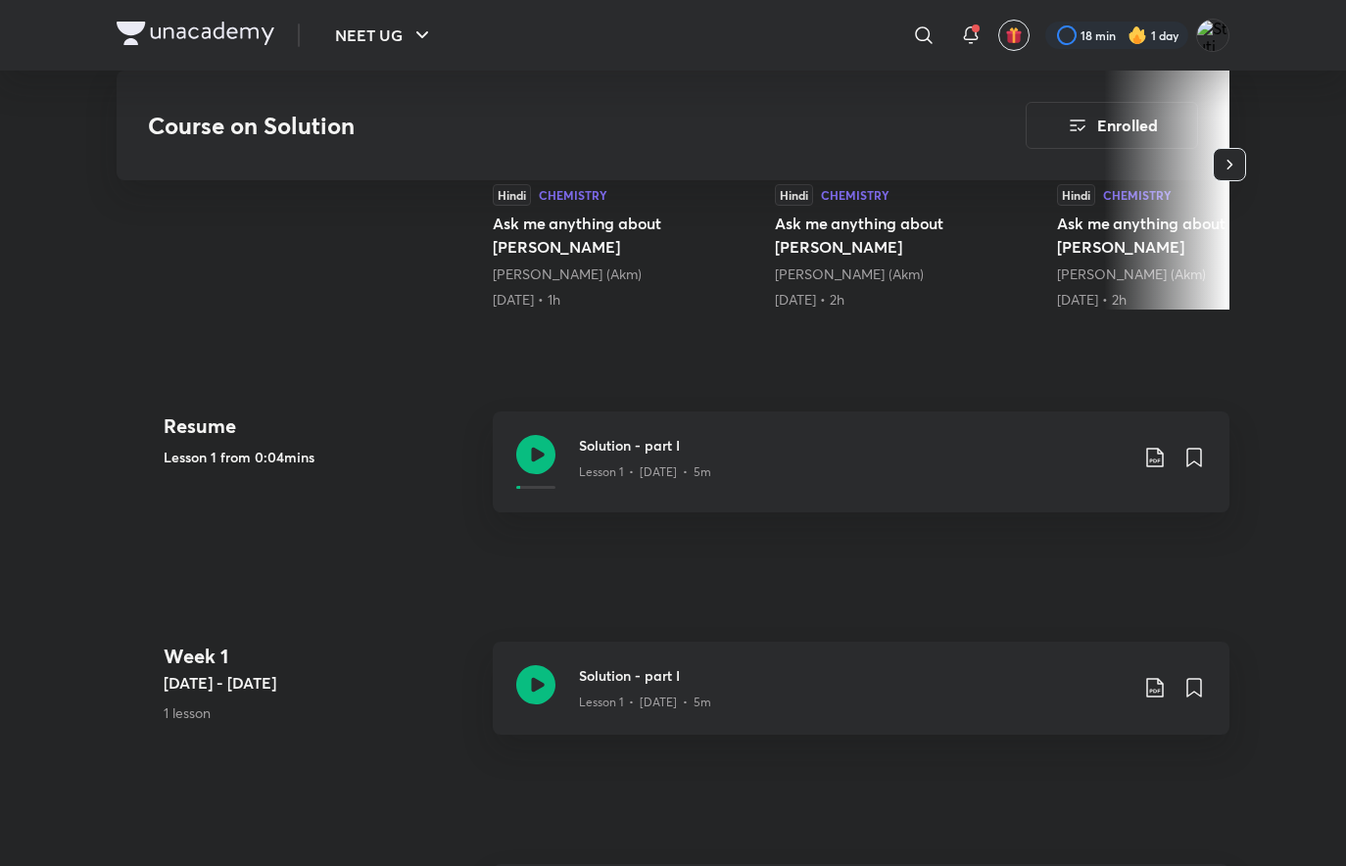
click at [817, 456] on div "Lesson 1 • [DATE] • 5m" at bounding box center [853, 468] width 549 height 25
